Goal: Task Accomplishment & Management: Manage account settings

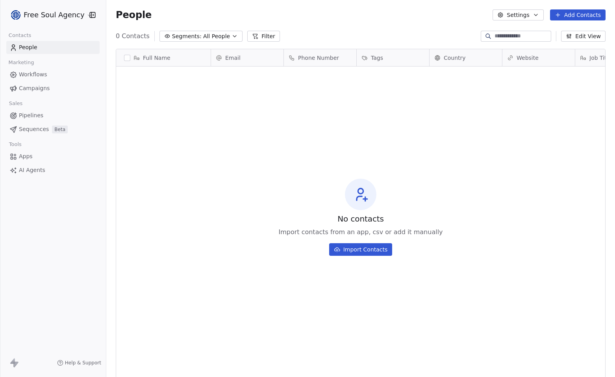
scroll to position [326, 503]
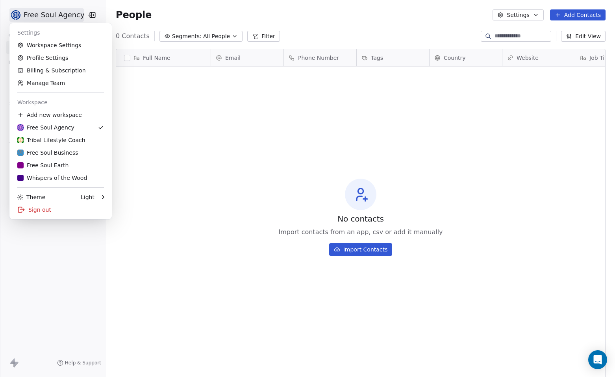
click at [83, 19] on html "Free Soul Agency Contacts People Marketing Workflows Campaigns Sales Pipelines …" at bounding box center [307, 188] width 615 height 377
click at [33, 177] on div "Whispers of the Wood" at bounding box center [52, 178] width 70 height 8
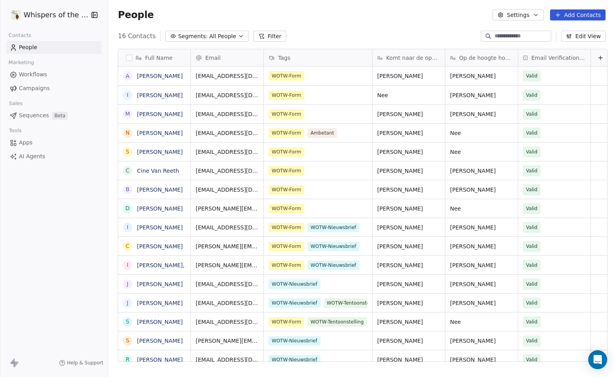
click at [31, 145] on span "Apps" at bounding box center [26, 143] width 14 height 8
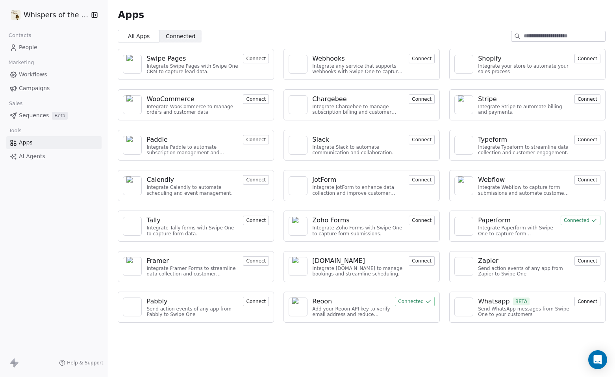
click at [422, 60] on button "Connect" at bounding box center [422, 58] width 26 height 9
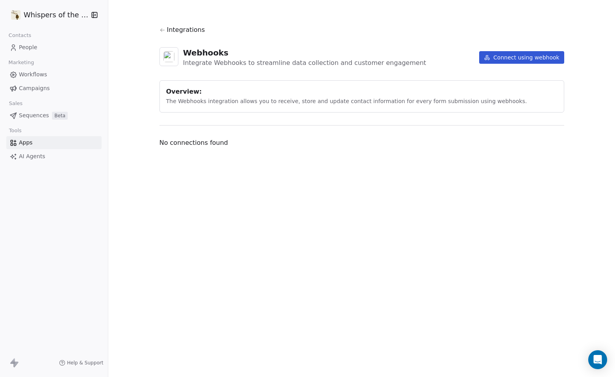
click at [512, 55] on button "Connect using webhook" at bounding box center [522, 57] width 85 height 13
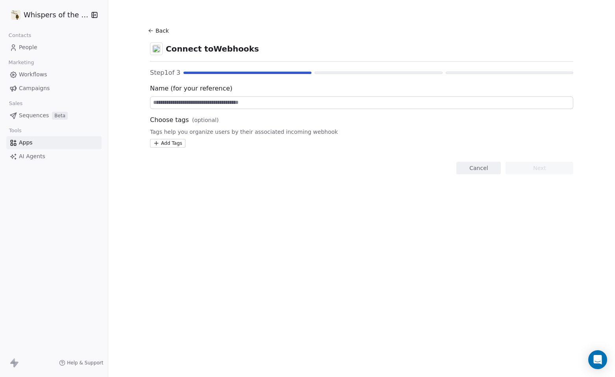
click at [186, 104] on input at bounding box center [362, 103] width 423 height 12
type input "*********"
click at [171, 144] on html "Whispers of the Wood Contacts People Marketing Workflows Campaigns Sales Sequen…" at bounding box center [307, 188] width 615 height 377
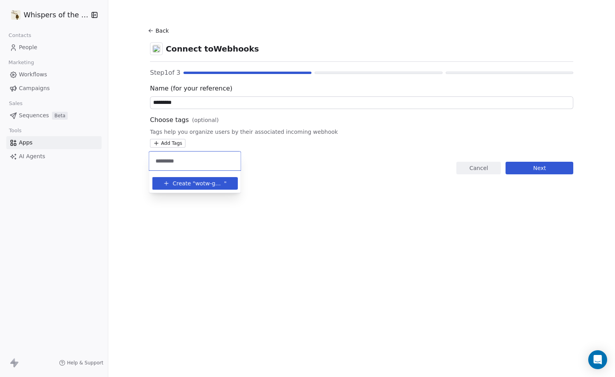
type input "*********"
click at [200, 186] on span "wotw-game" at bounding box center [209, 184] width 29 height 8
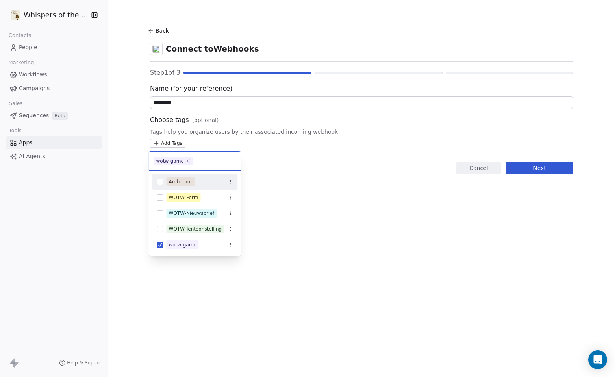
click at [320, 231] on html "Whispers of the Wood Contacts People Marketing Workflows Campaigns Sales Sequen…" at bounding box center [307, 188] width 615 height 377
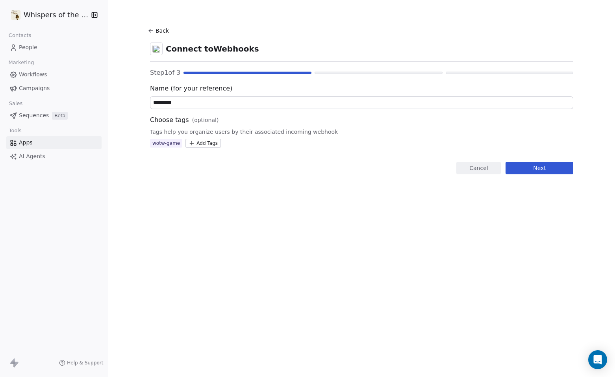
click at [162, 105] on input "*********" at bounding box center [362, 103] width 423 height 12
type input "**********"
click at [176, 144] on div "wotw-game" at bounding box center [166, 143] width 28 height 7
click at [175, 144] on div "wotw-game" at bounding box center [166, 143] width 28 height 7
click at [313, 209] on div "**********" at bounding box center [361, 188] width 507 height 377
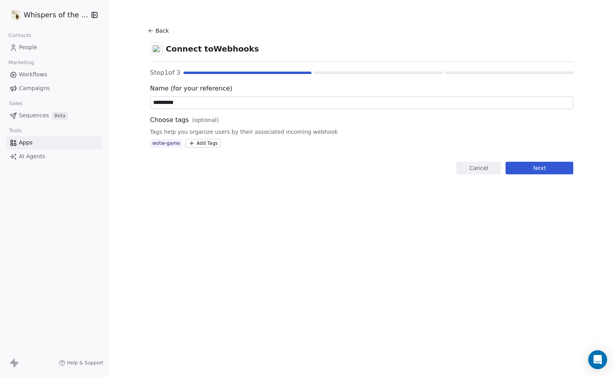
click at [163, 146] on div "wotw-game" at bounding box center [166, 143] width 28 height 7
click at [537, 170] on button "Next" at bounding box center [540, 168] width 68 height 13
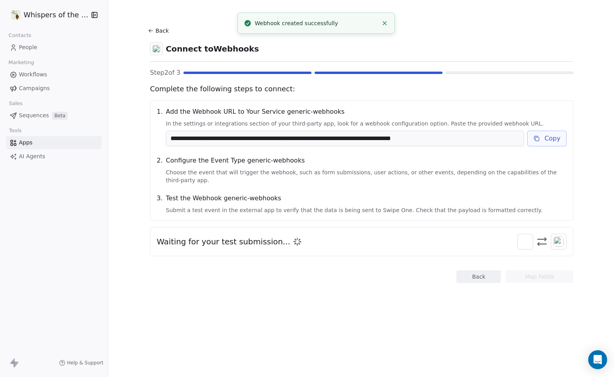
click at [552, 140] on button "Copy" at bounding box center [548, 139] width 40 height 16
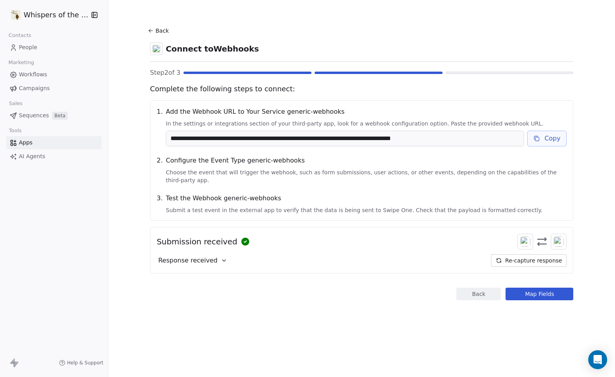
click at [535, 288] on button "Map Fields" at bounding box center [540, 294] width 68 height 13
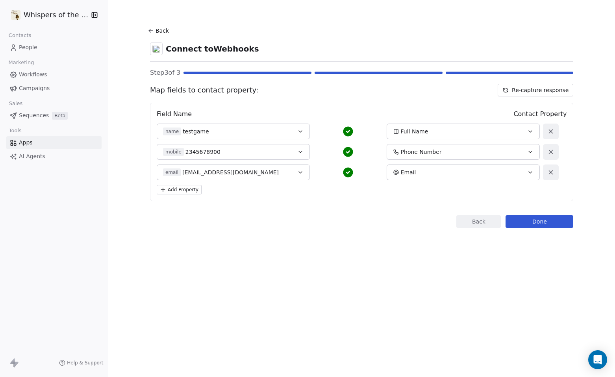
click at [533, 221] on button "Done" at bounding box center [540, 222] width 68 height 13
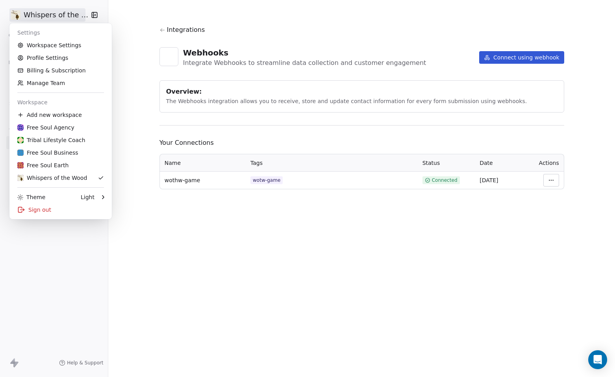
click at [60, 18] on html "Whispers of the Wood Contacts People Marketing Workflows Campaigns Sales Sequen…" at bounding box center [307, 188] width 615 height 377
click at [58, 42] on link "Workspace Settings" at bounding box center [61, 45] width 96 height 13
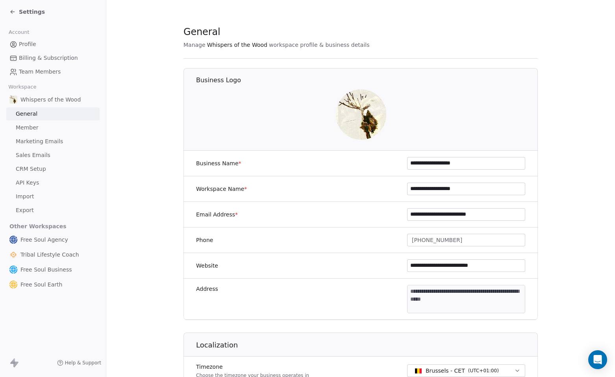
click at [41, 128] on link "Member" at bounding box center [52, 127] width 93 height 13
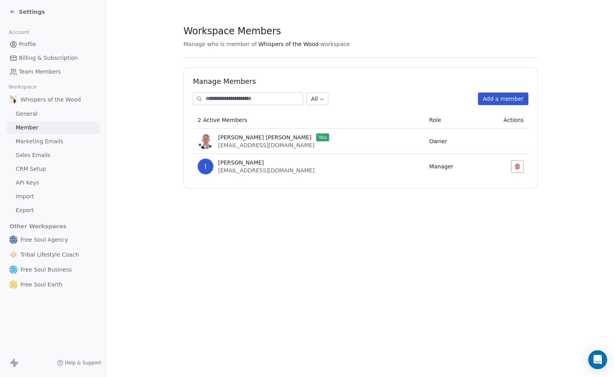
click at [41, 156] on span "Sales Emails" at bounding box center [33, 155] width 35 height 8
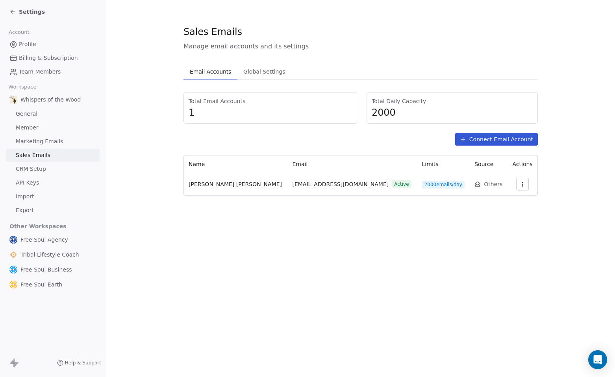
click at [38, 177] on link "API Keys" at bounding box center [52, 183] width 93 height 13
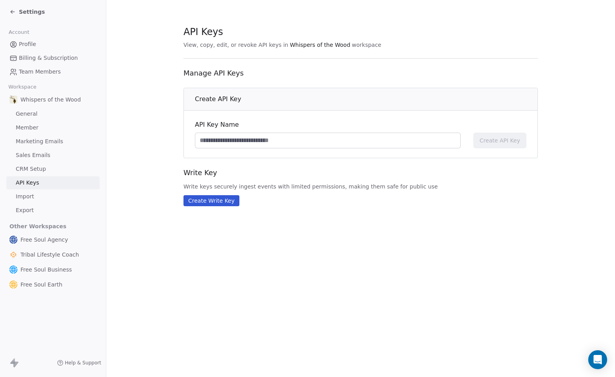
click at [30, 197] on span "Import" at bounding box center [25, 197] width 18 height 8
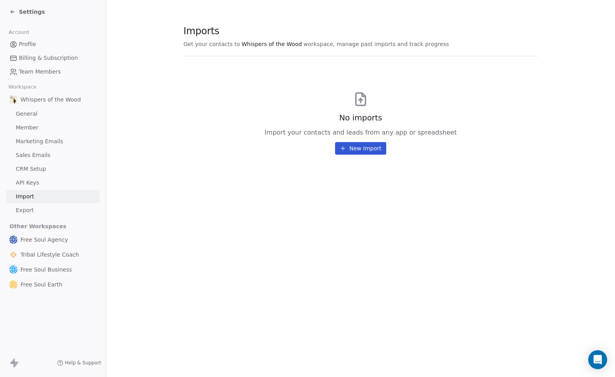
click at [43, 117] on link "General" at bounding box center [52, 114] width 93 height 13
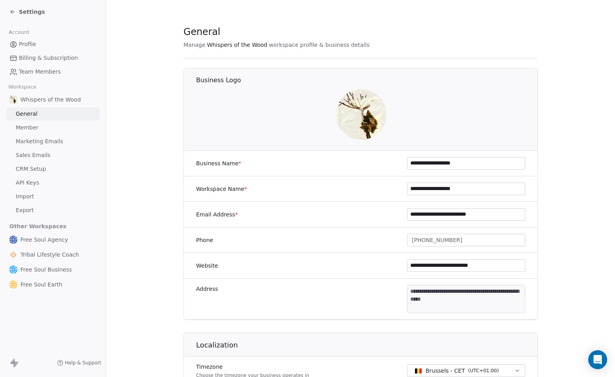
click at [68, 100] on span "Whispers of the Wood" at bounding box center [50, 100] width 60 height 8
click at [20, 126] on span "Member" at bounding box center [27, 128] width 23 height 8
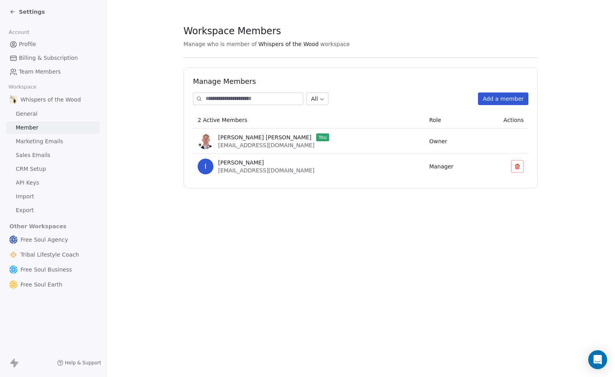
click at [28, 142] on span "Marketing Emails" at bounding box center [39, 142] width 47 height 8
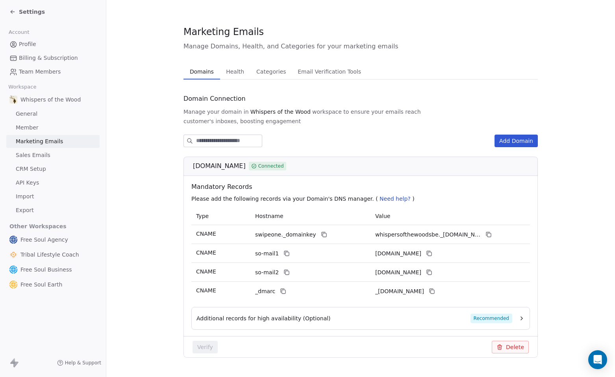
click at [42, 156] on span "Sales Emails" at bounding box center [33, 155] width 35 height 8
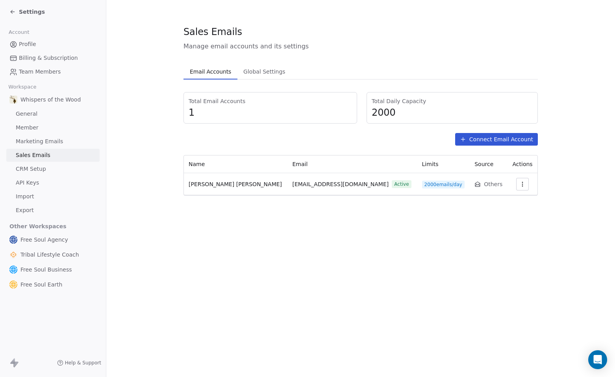
click at [37, 169] on span "CRM Setup" at bounding box center [31, 169] width 30 height 8
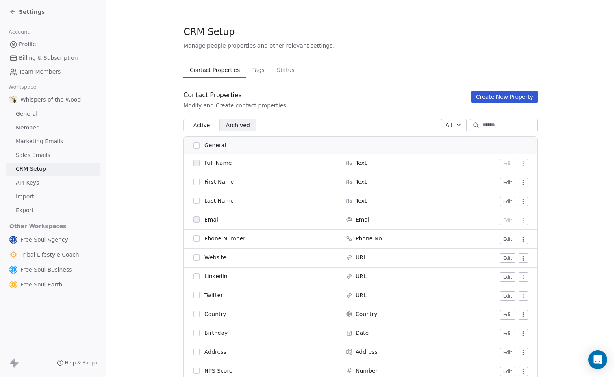
click at [257, 71] on span "Tags" at bounding box center [258, 70] width 19 height 11
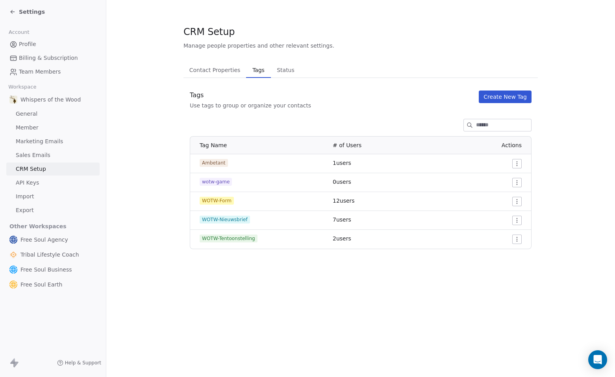
click at [518, 184] on html "Settings Account Profile Billing & Subscription Team Members Workspace Whispers…" at bounding box center [307, 188] width 615 height 377
click at [504, 200] on span "Edit" at bounding box center [503, 199] width 11 height 8
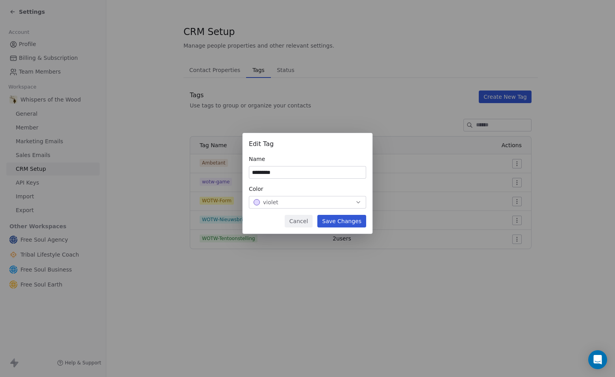
click at [261, 174] on input "*********" at bounding box center [307, 173] width 117 height 12
click at [261, 173] on input "**********" at bounding box center [307, 173] width 117 height 12
type input "*********"
click at [360, 203] on icon "button" at bounding box center [358, 202] width 6 height 6
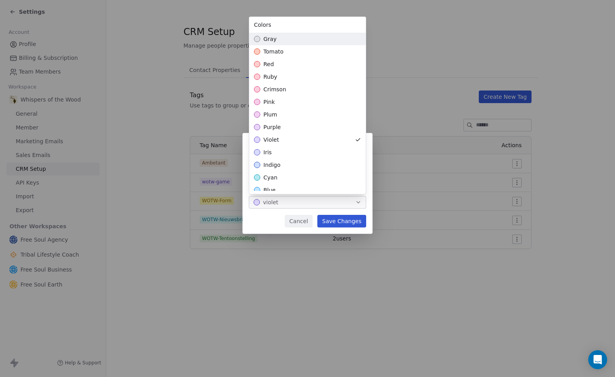
click at [264, 37] on span "gray" at bounding box center [270, 39] width 13 height 8
click at [337, 220] on div "Edit Tag Name ********* Color gray Cancel Save Changes" at bounding box center [307, 189] width 615 height 136
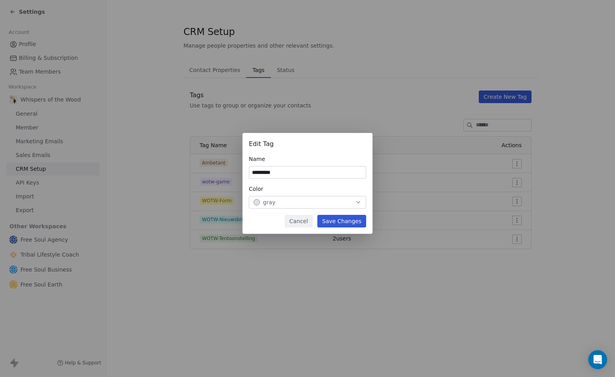
click at [337, 221] on button "Save Changes" at bounding box center [342, 221] width 49 height 13
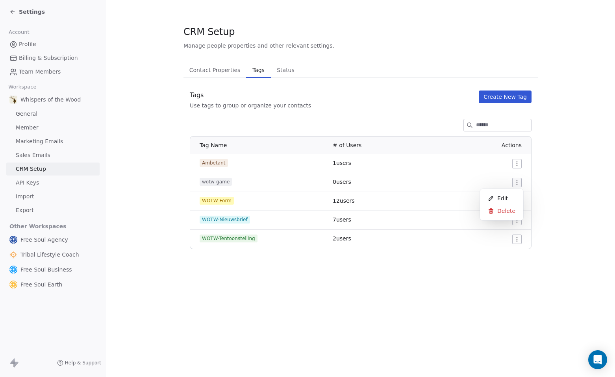
click at [517, 180] on html "Settings Account Profile Billing & Subscription Team Members Workspace Whispers…" at bounding box center [307, 188] width 615 height 377
click at [503, 198] on span "Edit" at bounding box center [503, 199] width 11 height 8
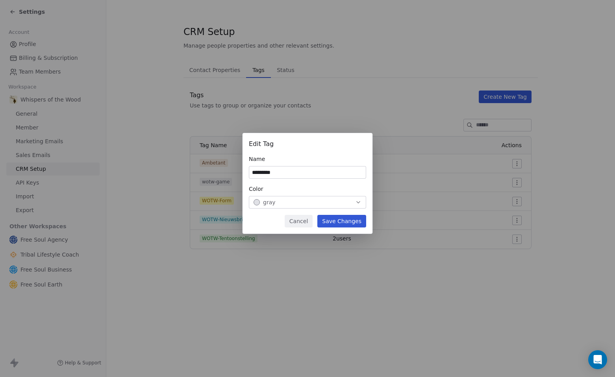
click at [258, 173] on input "*********" at bounding box center [307, 173] width 117 height 12
type input "*********"
click at [335, 223] on button "Save Changes" at bounding box center [342, 221] width 49 height 13
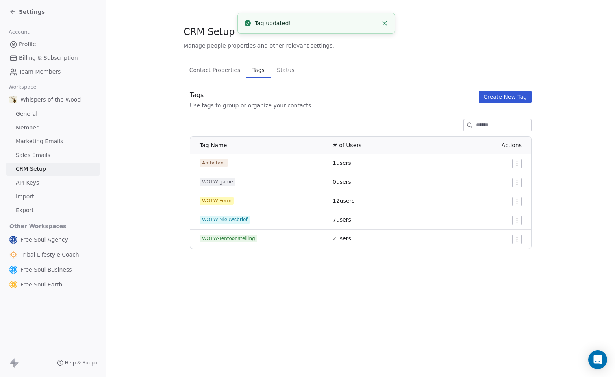
click at [286, 296] on div "CRM Setup Manage people properties and other relevant settings. Contact Propert…" at bounding box center [360, 188] width 509 height 377
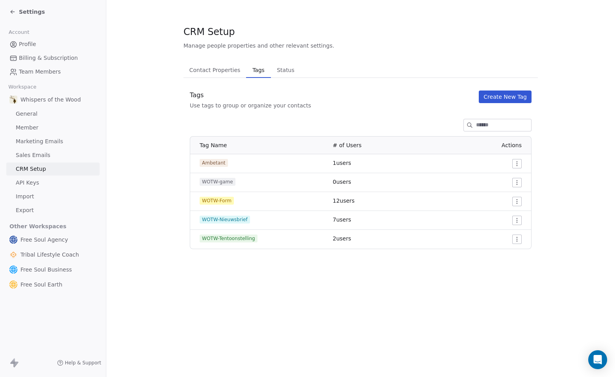
click at [149, 186] on section "CRM Setup Manage people properties and other relevant settings. Contact Propert…" at bounding box center [360, 137] width 509 height 275
click at [282, 69] on span "Status" at bounding box center [286, 70] width 24 height 11
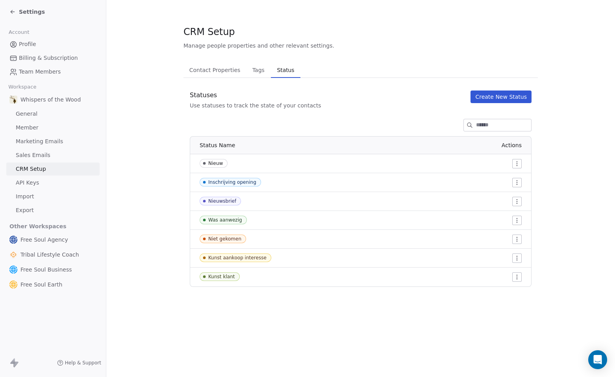
click at [32, 44] on span "Profile" at bounding box center [27, 44] width 17 height 8
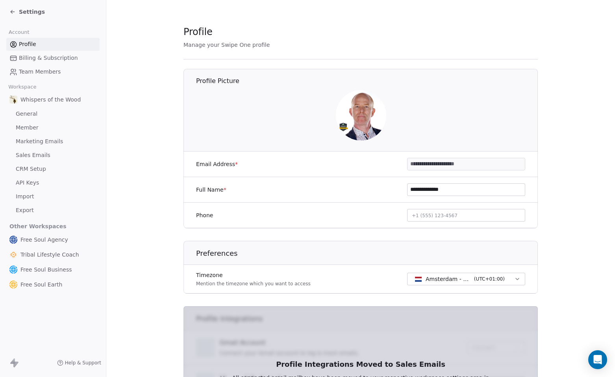
click at [22, 13] on span "Settings" at bounding box center [32, 12] width 26 height 8
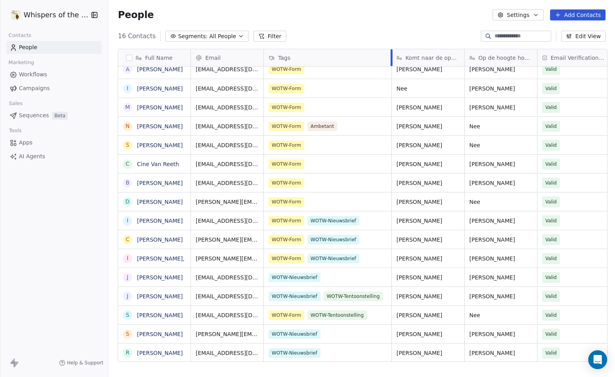
drag, startPoint x: 370, startPoint y: 54, endPoint x: 389, endPoint y: 57, distance: 19.5
click at [391, 57] on div at bounding box center [392, 57] width 2 height 17
